Goal: Book appointment/travel/reservation

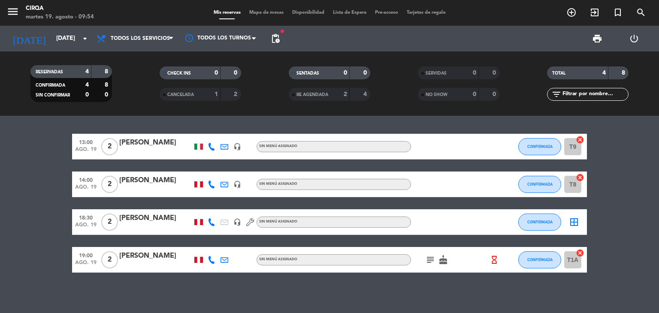
click at [52, 35] on input "[DATE]" at bounding box center [93, 38] width 82 height 15
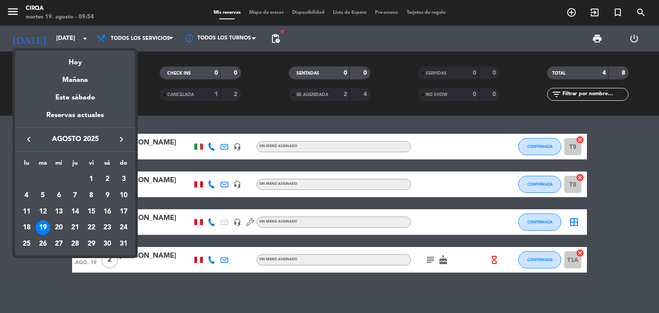
click at [119, 139] on icon "keyboard_arrow_right" at bounding box center [121, 139] width 10 height 10
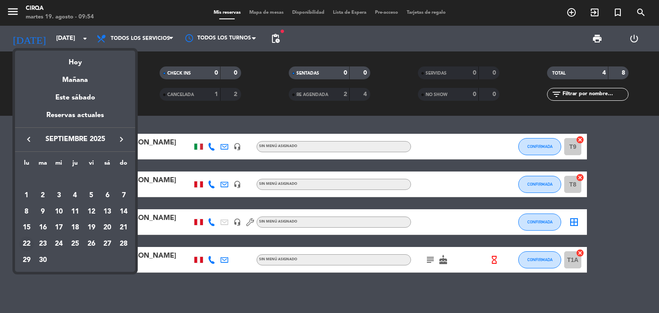
click at [26, 243] on div "22" at bounding box center [26, 244] width 15 height 15
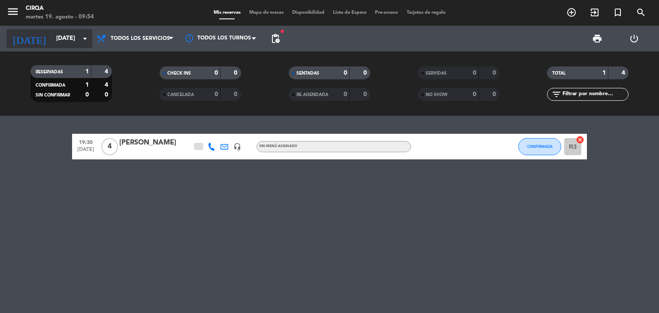
click at [56, 37] on input "[DATE]" at bounding box center [93, 38] width 82 height 15
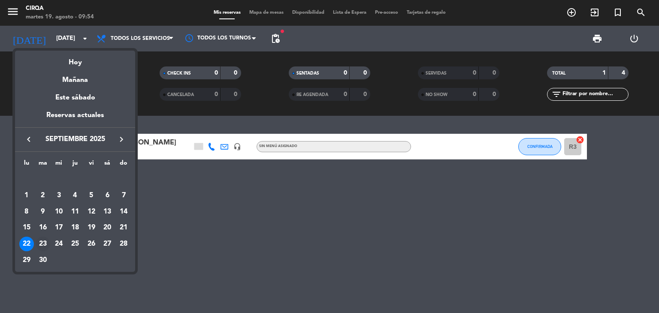
click at [41, 244] on div "23" at bounding box center [43, 244] width 15 height 15
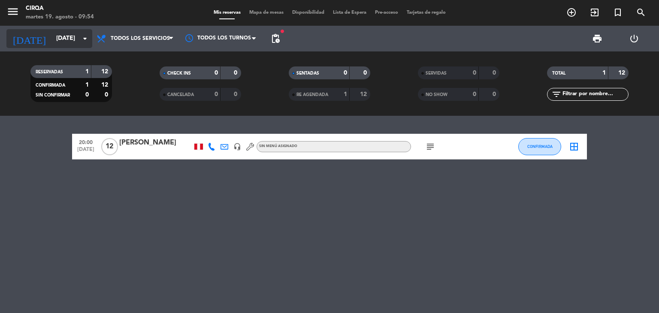
click at [52, 32] on input "[DATE]" at bounding box center [93, 38] width 82 height 15
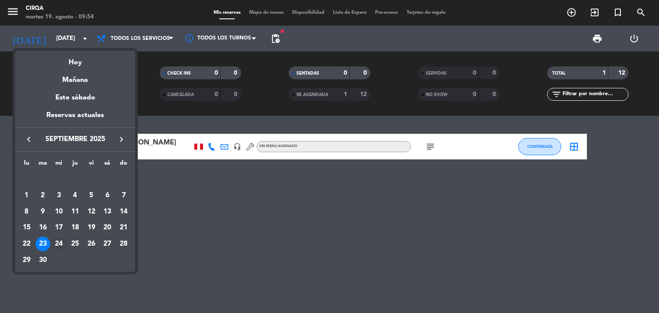
click at [58, 247] on div "24" at bounding box center [59, 244] width 15 height 15
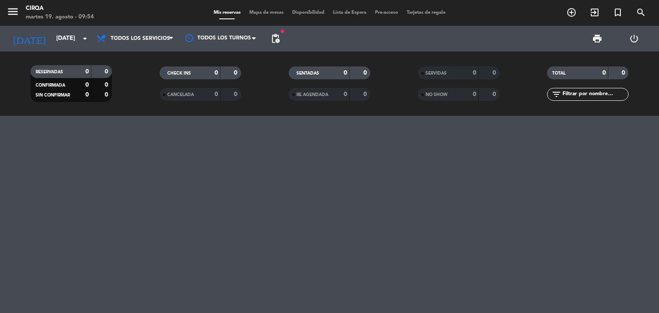
click at [53, 197] on div at bounding box center [329, 214] width 659 height 197
click at [46, 27] on div "[DATE] [DATE] arrow_drop_down" at bounding box center [49, 39] width 86 height 26
click at [52, 31] on input "[DATE]" at bounding box center [93, 38] width 82 height 15
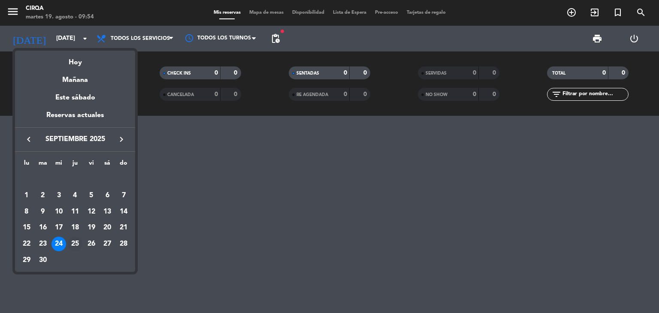
click at [74, 240] on div "25" at bounding box center [75, 244] width 15 height 15
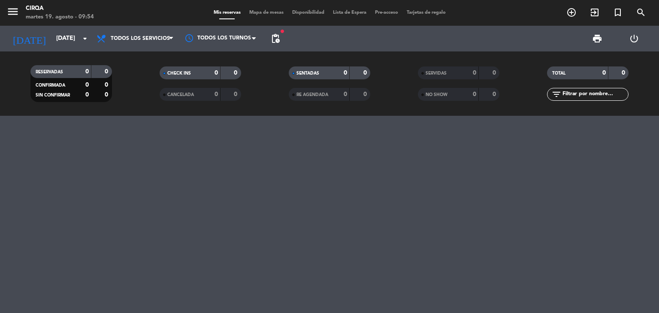
type input "[DEMOGRAPHIC_DATA][DATE]"
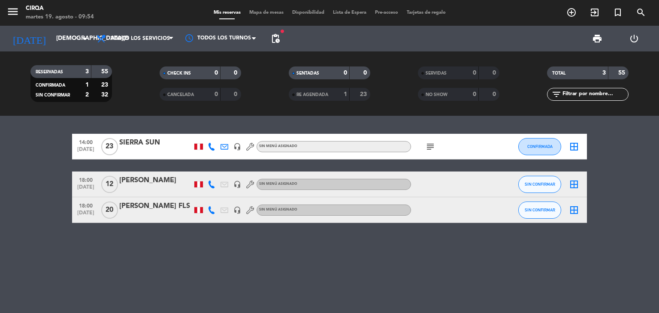
click at [153, 264] on div "14:00 [DATE] SIERRA SUN headset_mic Sin menú asignado subject CONFIRMADA border…" at bounding box center [329, 214] width 659 height 197
click at [429, 149] on icon "subject" at bounding box center [430, 147] width 10 height 10
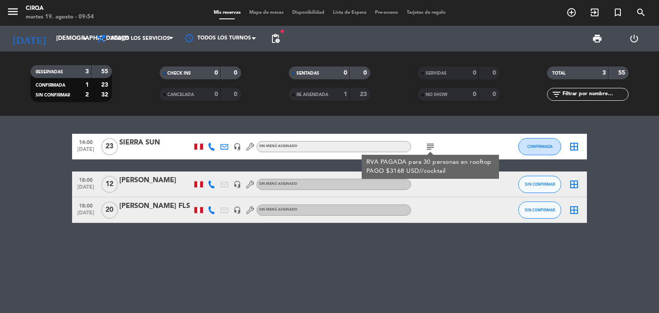
click at [175, 263] on div "14:00 [DATE] SIERRA SUN headset_mic Sin menú asignado subject RVA PAGADA para 3…" at bounding box center [329, 214] width 659 height 197
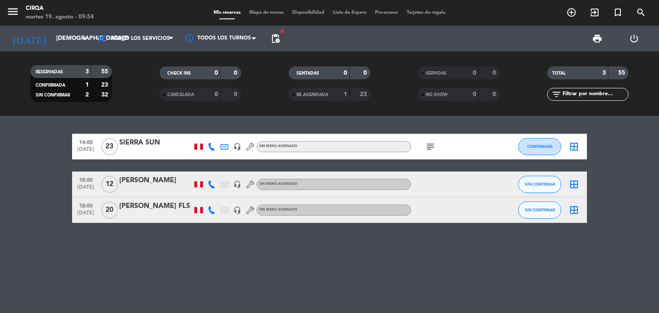
click at [196, 285] on div "14:00 [DATE] SIERRA SUN headset_mic Sin menú asignado subject CONFIRMADA border…" at bounding box center [329, 214] width 659 height 197
click at [203, 271] on div "14:00 [DATE] SIERRA SUN headset_mic Sin menú asignado subject CONFIRMADA border…" at bounding box center [329, 214] width 659 height 197
